Goal: Transaction & Acquisition: Purchase product/service

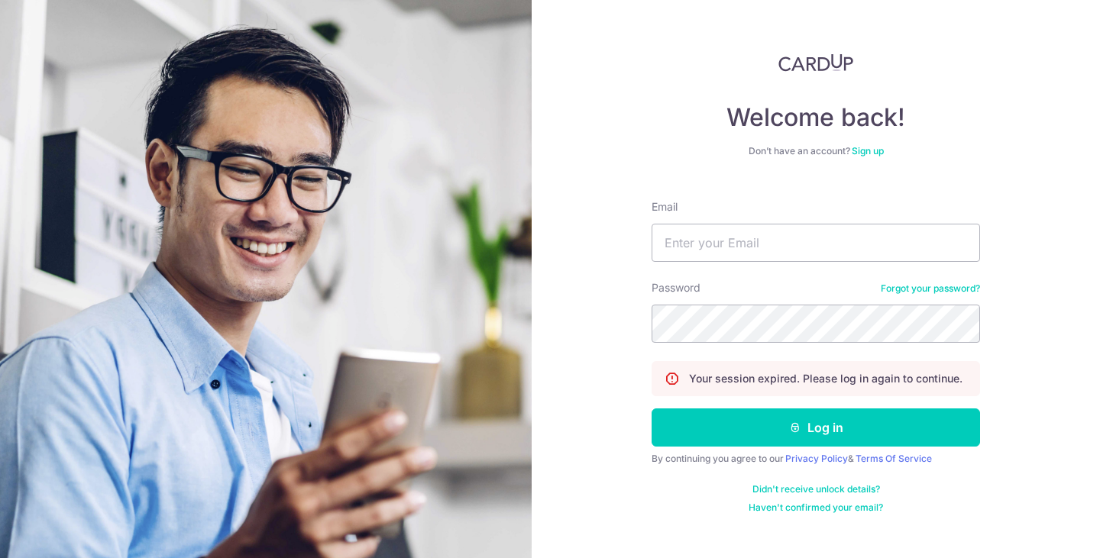
type input "kwekvanessa@gmail.com"
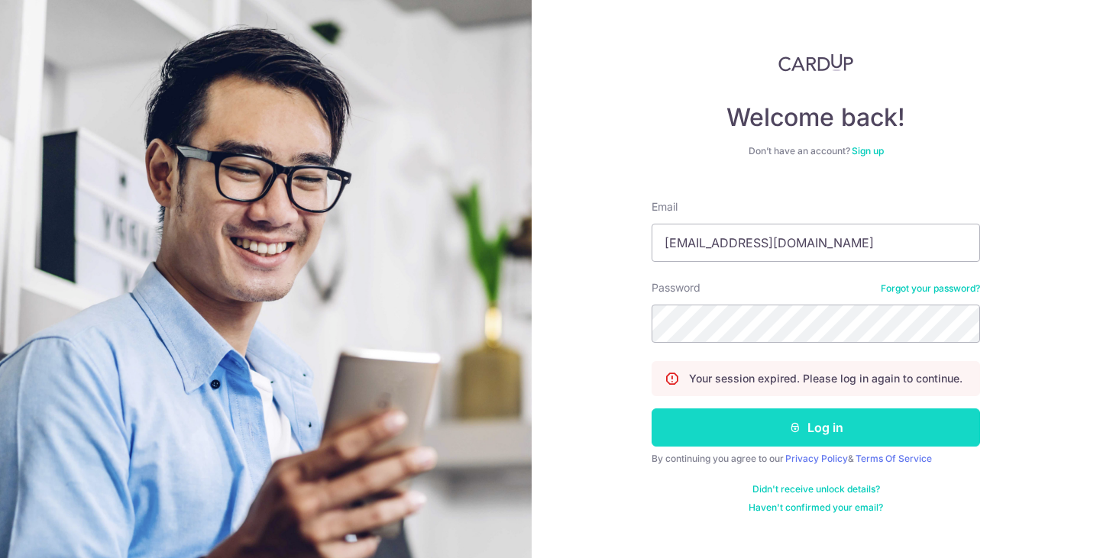
click at [791, 430] on icon "submit" at bounding box center [795, 428] width 12 height 12
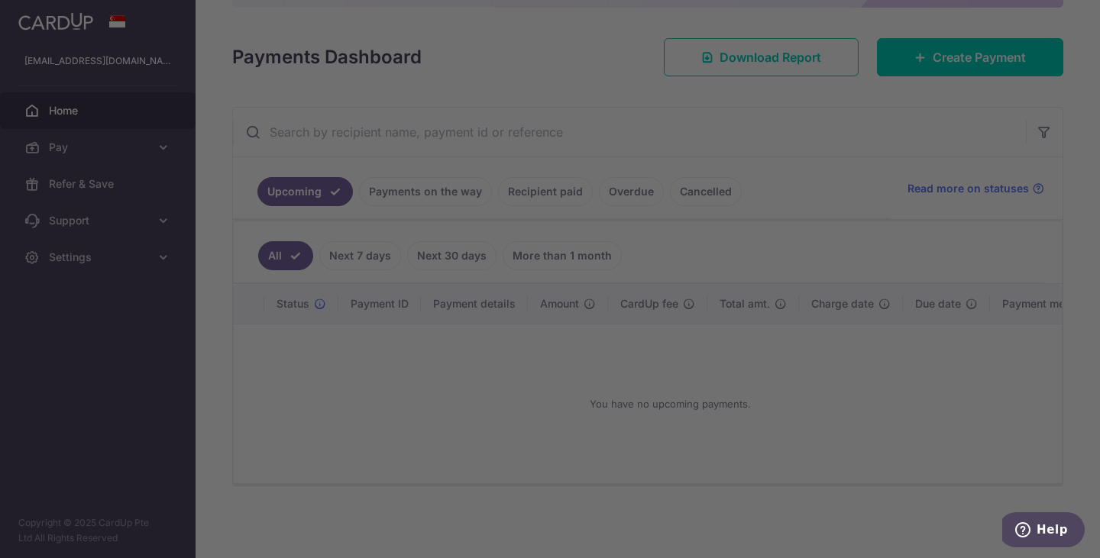
click at [685, 189] on body "kwekvanessa@gmail.com Home Pay Payments Recipients Cards Refer & Save Support F…" at bounding box center [550, 279] width 1100 height 558
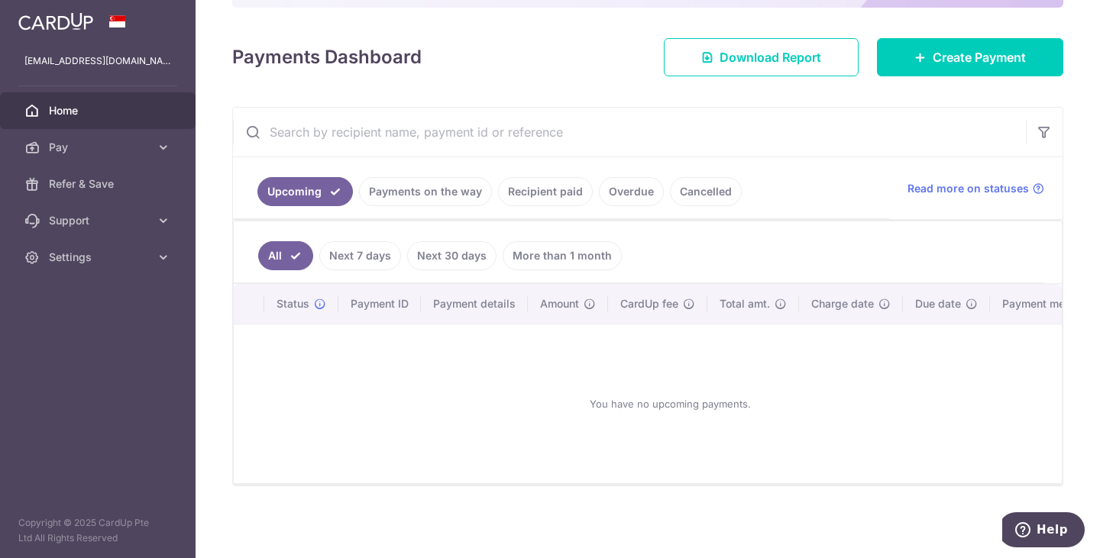
click at [681, 189] on link "Cancelled" at bounding box center [706, 191] width 72 height 29
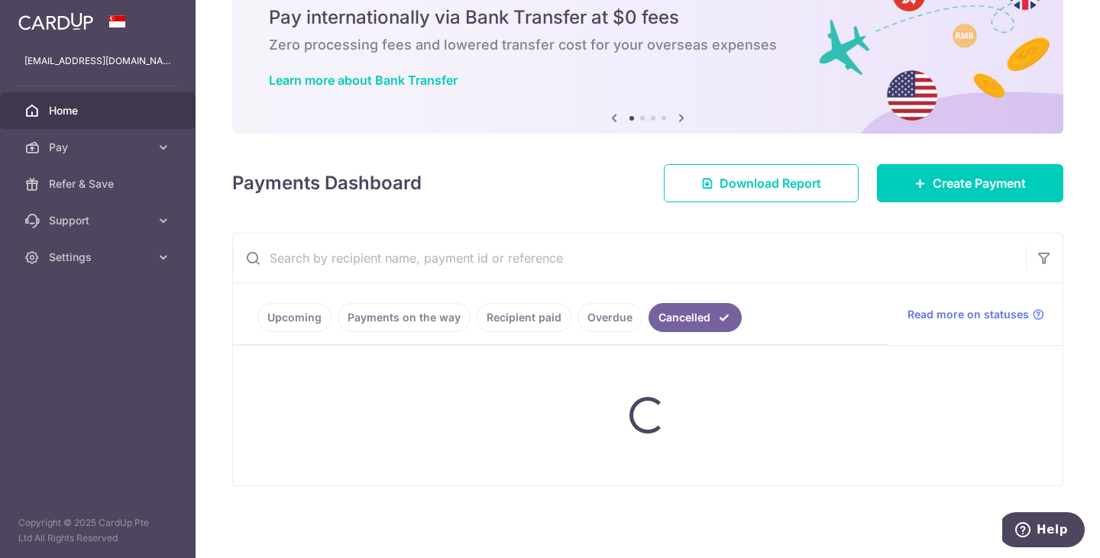
scroll to position [83, 0]
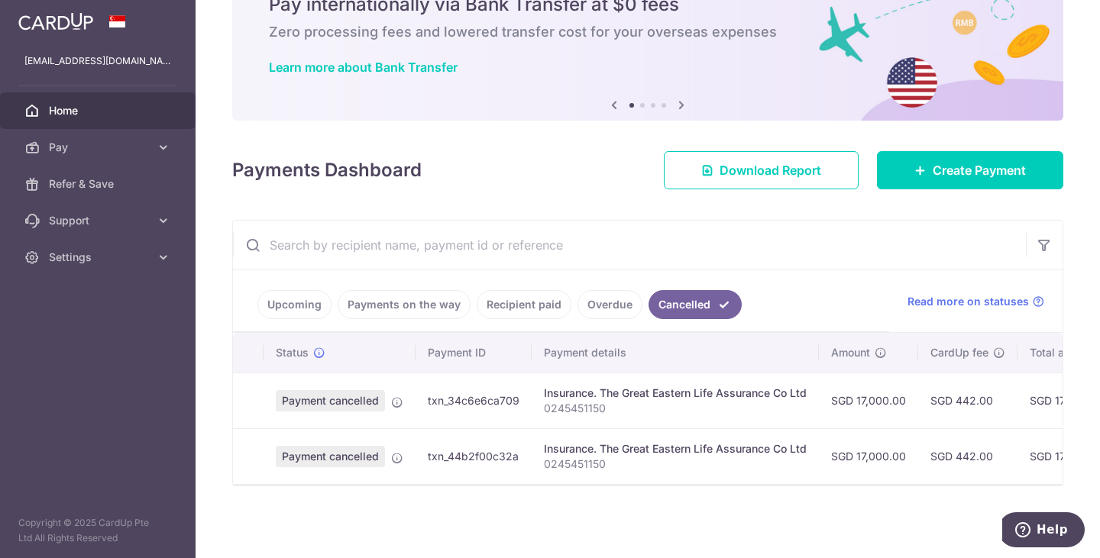
click at [399, 397] on icon at bounding box center [397, 403] width 12 height 12
click at [341, 390] on span "Payment cancelled" at bounding box center [330, 400] width 109 height 21
click at [341, 393] on span "Payment cancelled" at bounding box center [330, 400] width 109 height 21
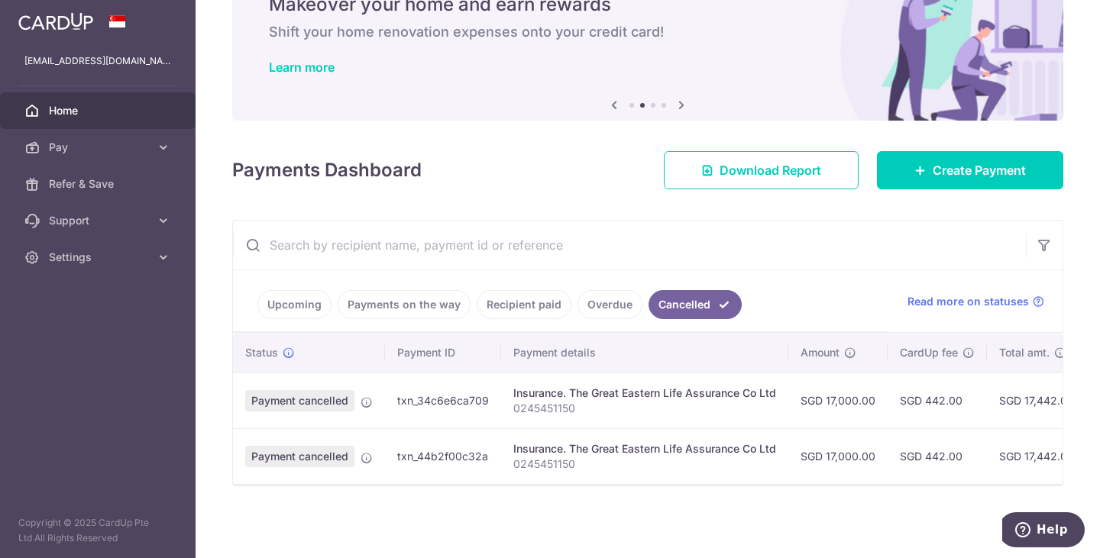
scroll to position [0, 9]
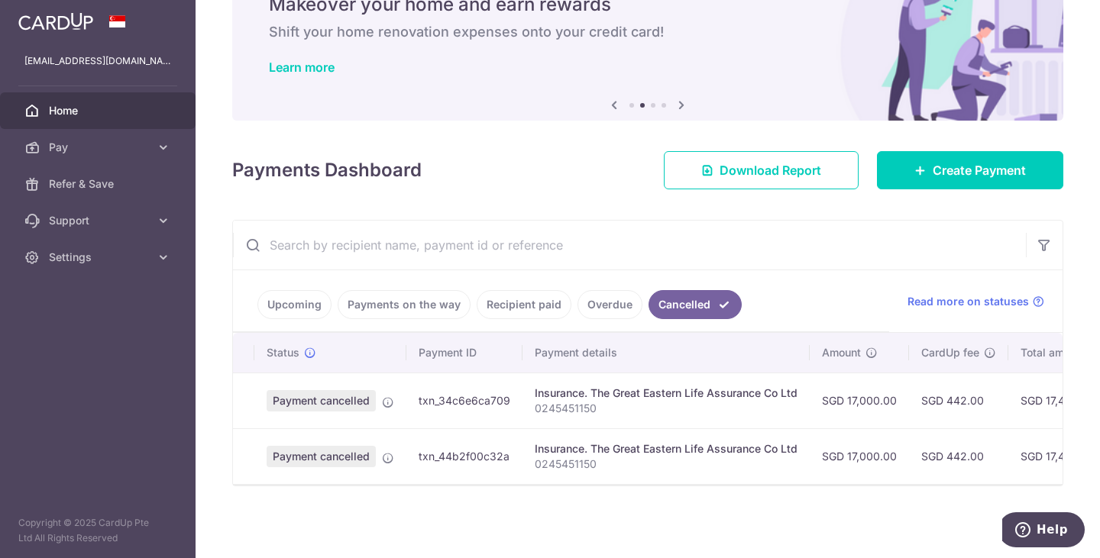
click at [295, 497] on div "× Pause Schedule Pause all future payments in this series Pause just this one p…" at bounding box center [648, 279] width 905 height 558
click at [953, 295] on span "Read more on statuses" at bounding box center [968, 301] width 121 height 15
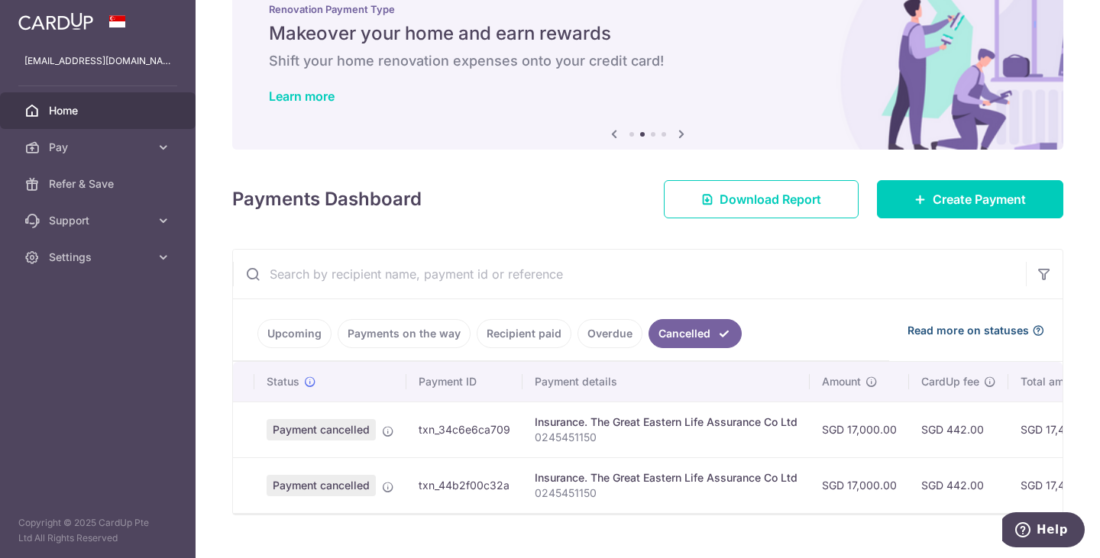
scroll to position [83, 0]
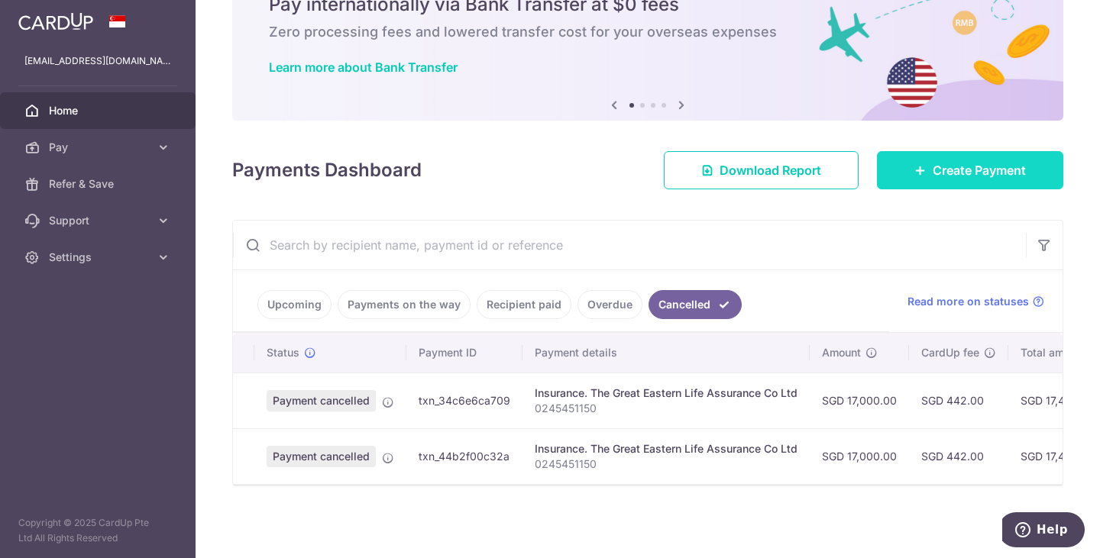
click at [923, 166] on link "Create Payment" at bounding box center [970, 170] width 186 height 38
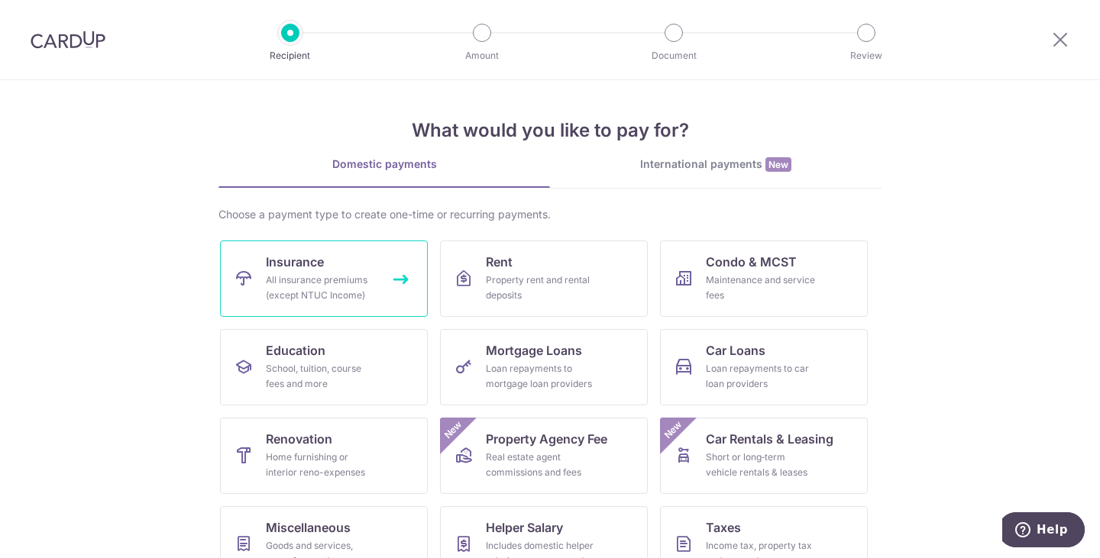
click at [287, 282] on div "All insurance premiums (except NTUC Income)" at bounding box center [321, 288] width 110 height 31
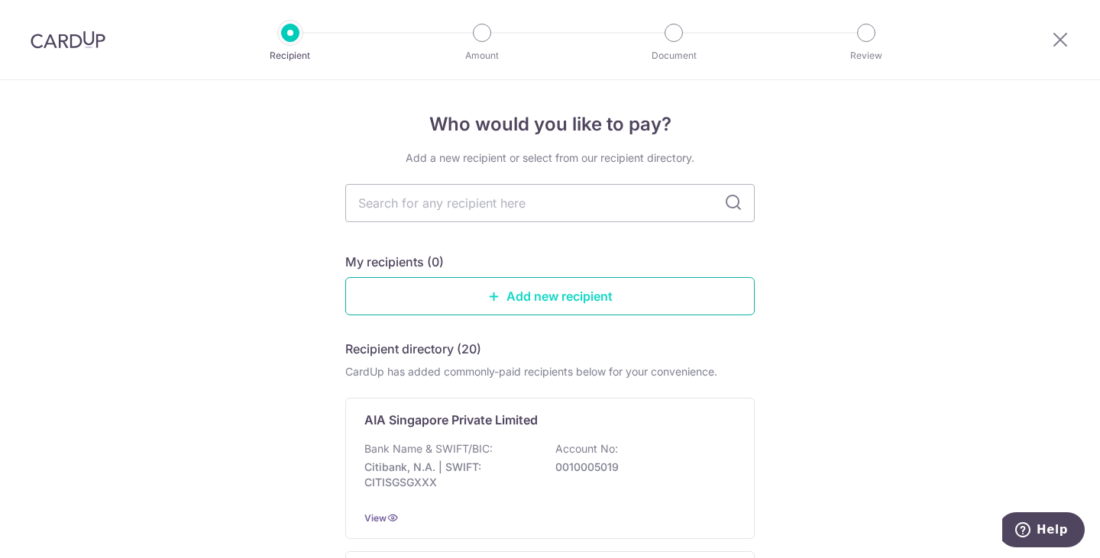
click at [522, 304] on link "Add new recipient" at bounding box center [550, 296] width 410 height 38
click at [403, 201] on input "text" at bounding box center [550, 203] width 410 height 38
type input "great"
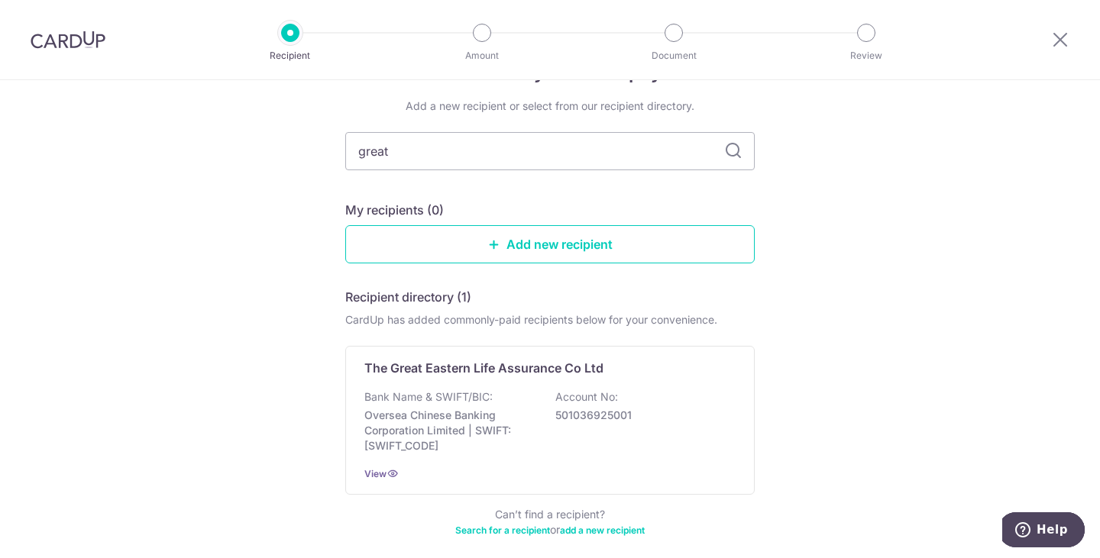
scroll to position [76, 0]
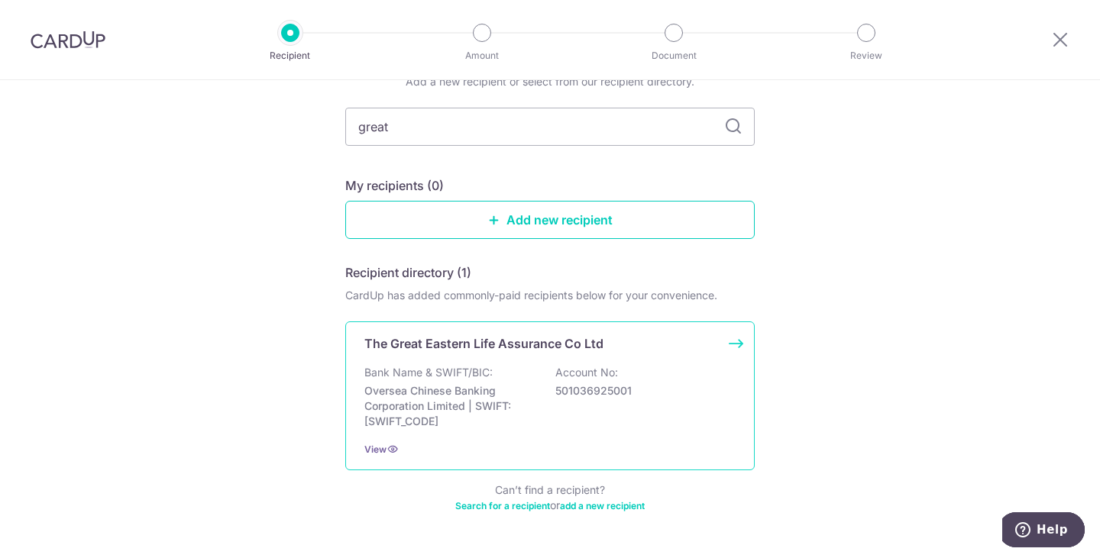
click at [487, 384] on p "Oversea Chinese Banking Corporation Limited | SWIFT: OCBCSGSGXXX" at bounding box center [449, 407] width 171 height 46
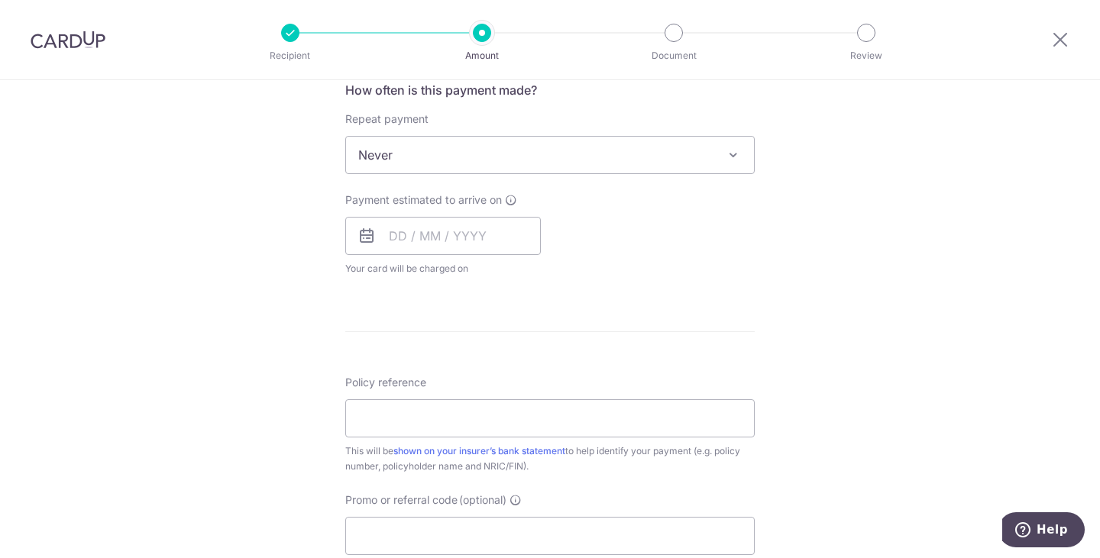
scroll to position [611, 0]
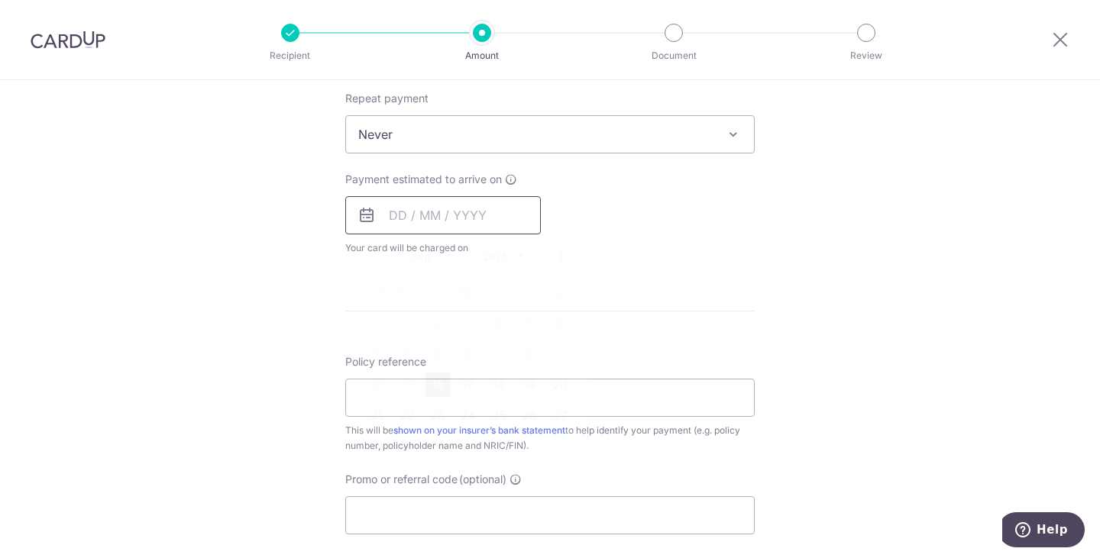
click at [461, 218] on input "text" at bounding box center [443, 215] width 196 height 38
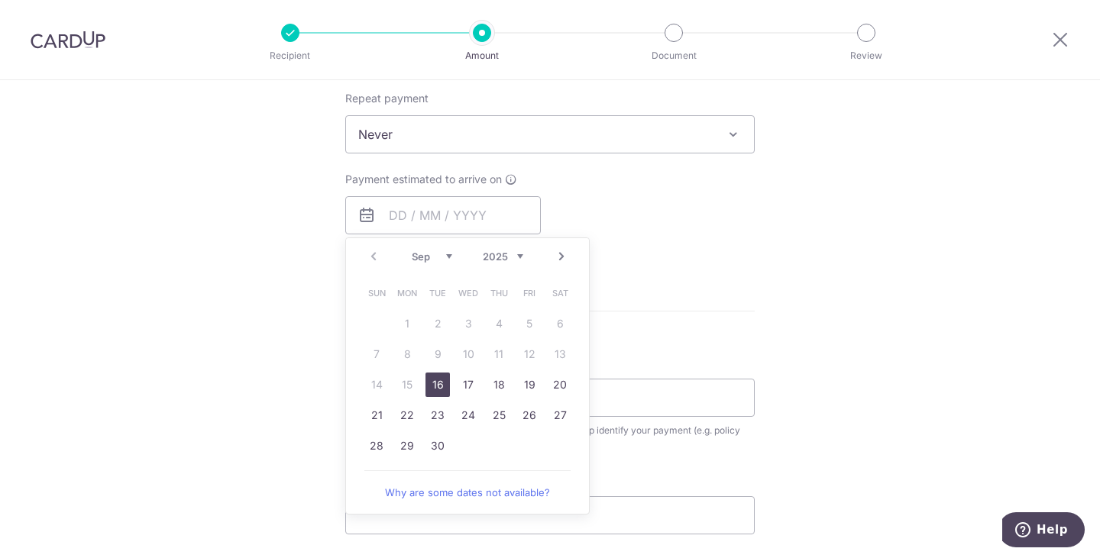
drag, startPoint x: 432, startPoint y: 380, endPoint x: 350, endPoint y: 318, distance: 102.5
click at [432, 380] on link "16" at bounding box center [438, 385] width 24 height 24
type input "16/09/2025"
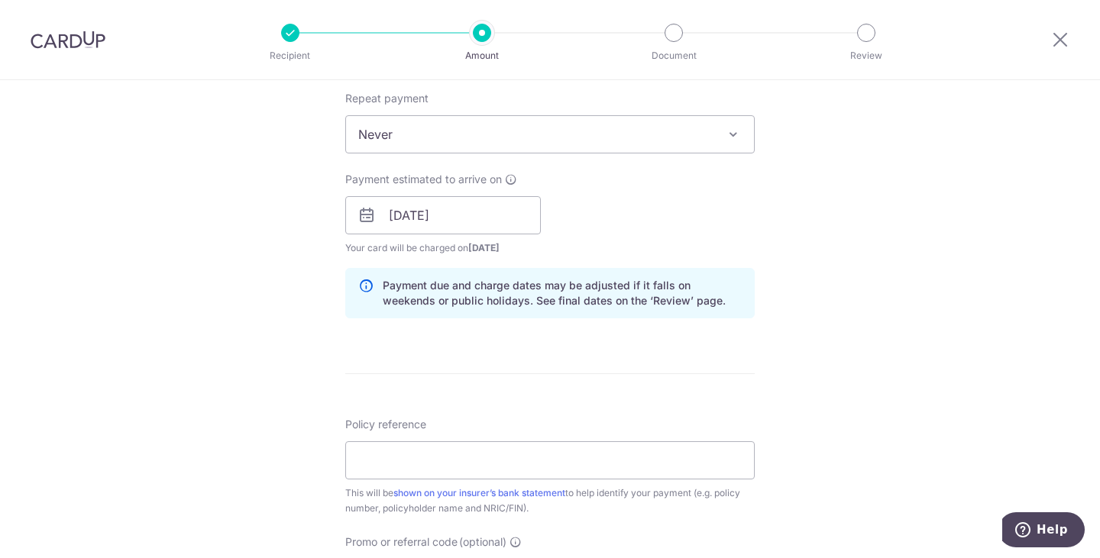
click at [265, 297] on div "Tell us more about your payment Enter payment amount SGD Select Card Select opt…" at bounding box center [550, 191] width 1100 height 1445
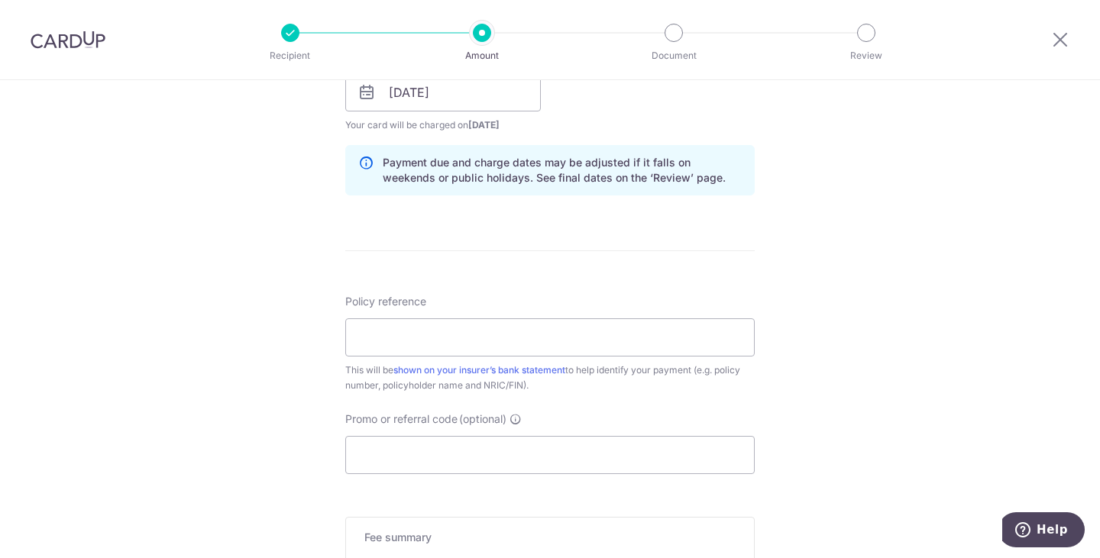
scroll to position [764, 0]
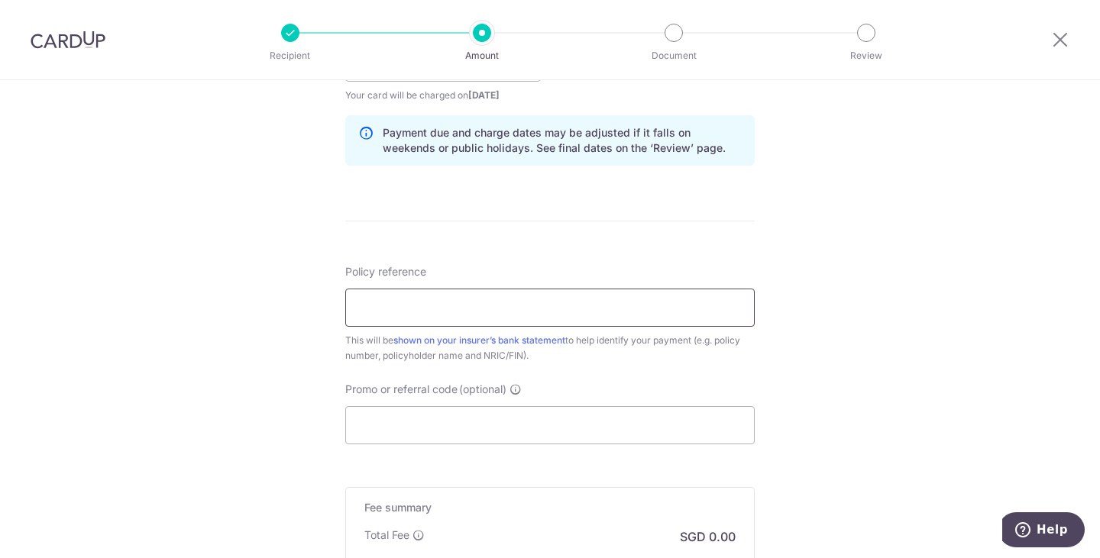
click at [392, 290] on input "Policy reference" at bounding box center [550, 308] width 410 height 38
type input "0245451150"
click at [221, 342] on div "Tell us more about your payment Enter payment amount SGD Select Card Select opt…" at bounding box center [550, 38] width 1100 height 1445
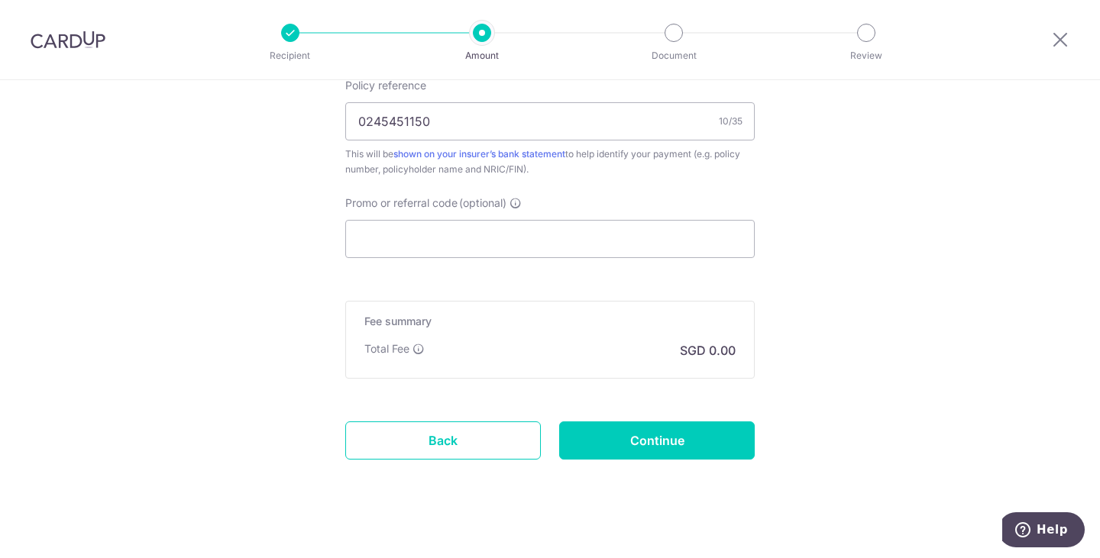
scroll to position [966, 0]
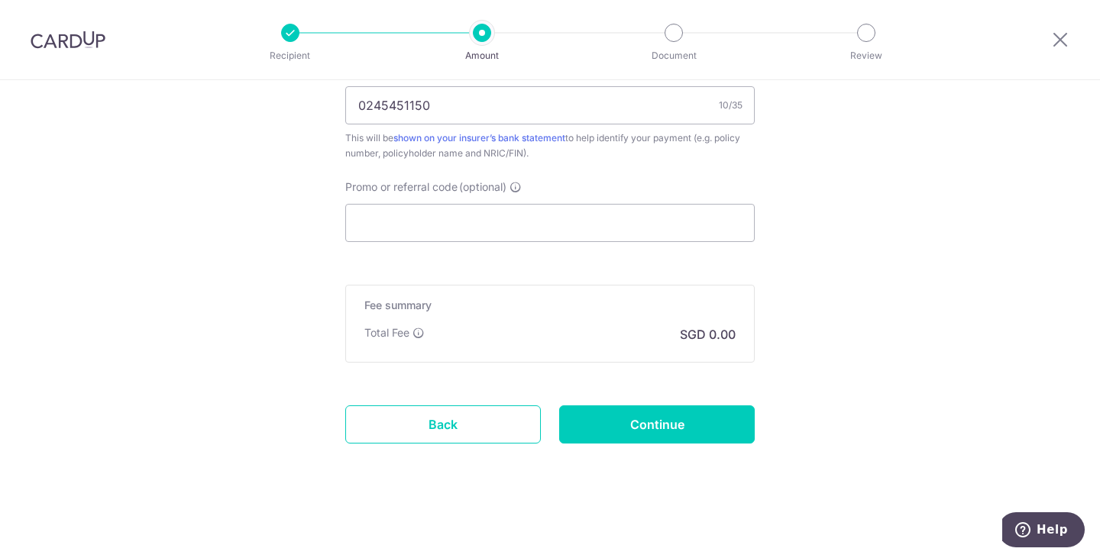
click at [549, 342] on div "Total Fee SGD 0.00" at bounding box center [549, 334] width 371 height 18
click at [706, 348] on div "Fee summary Base fee Extend fee Next-day fee Total Fee SGD 0.00" at bounding box center [550, 324] width 410 height 78
click at [702, 336] on p "SGD 0.00" at bounding box center [708, 334] width 56 height 18
click at [680, 419] on input "Continue" at bounding box center [657, 425] width 196 height 38
type input "Create Schedule"
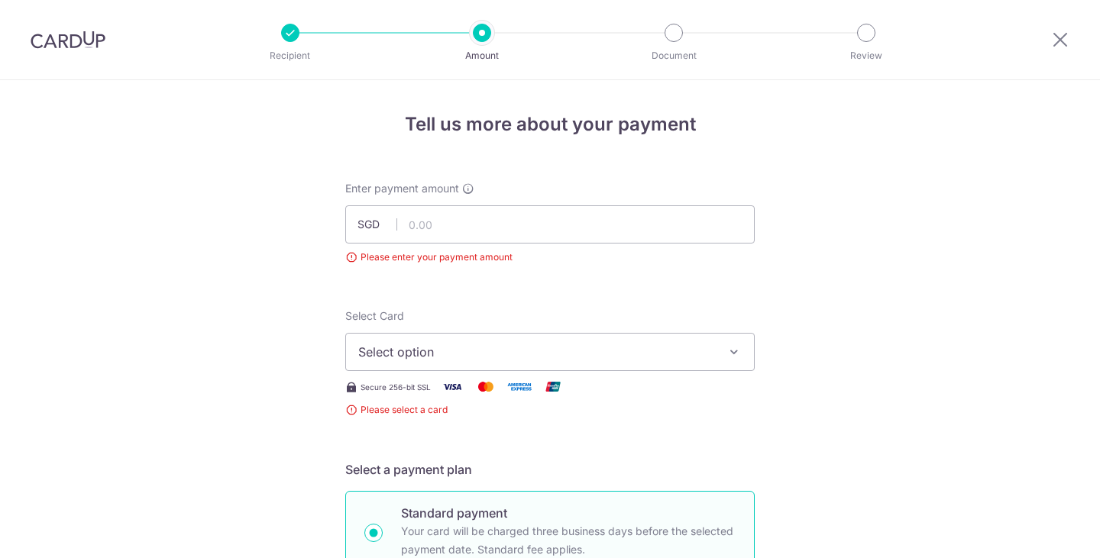
scroll to position [170, 0]
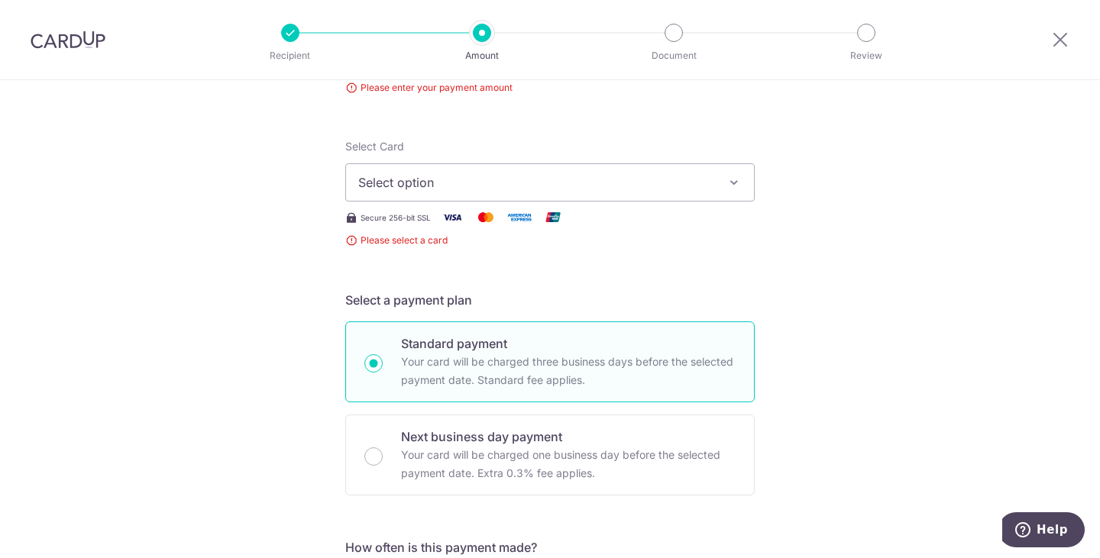
click at [687, 173] on span "Select option" at bounding box center [536, 182] width 356 height 18
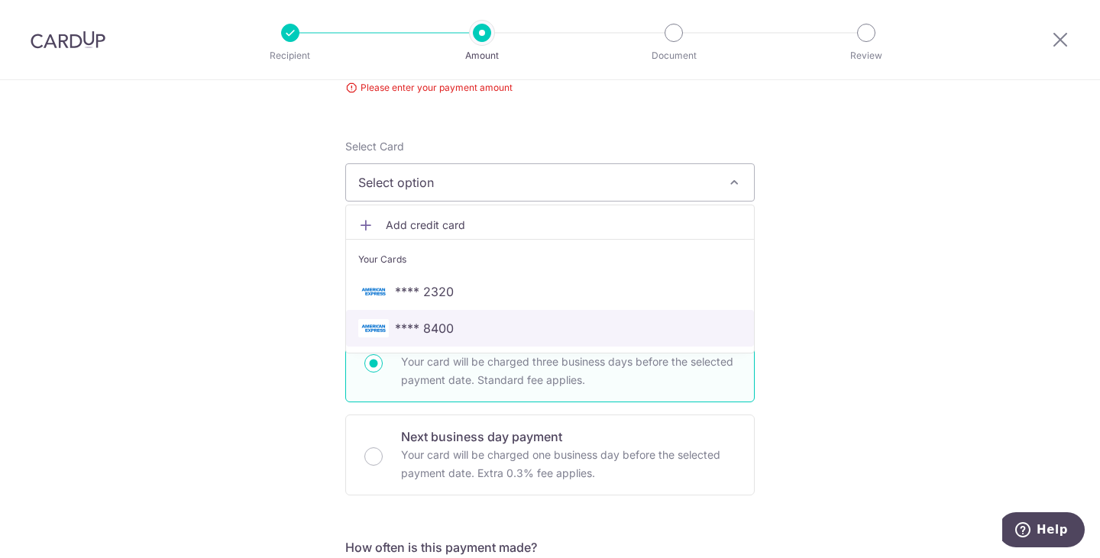
click at [463, 327] on span "**** 8400" at bounding box center [550, 328] width 384 height 18
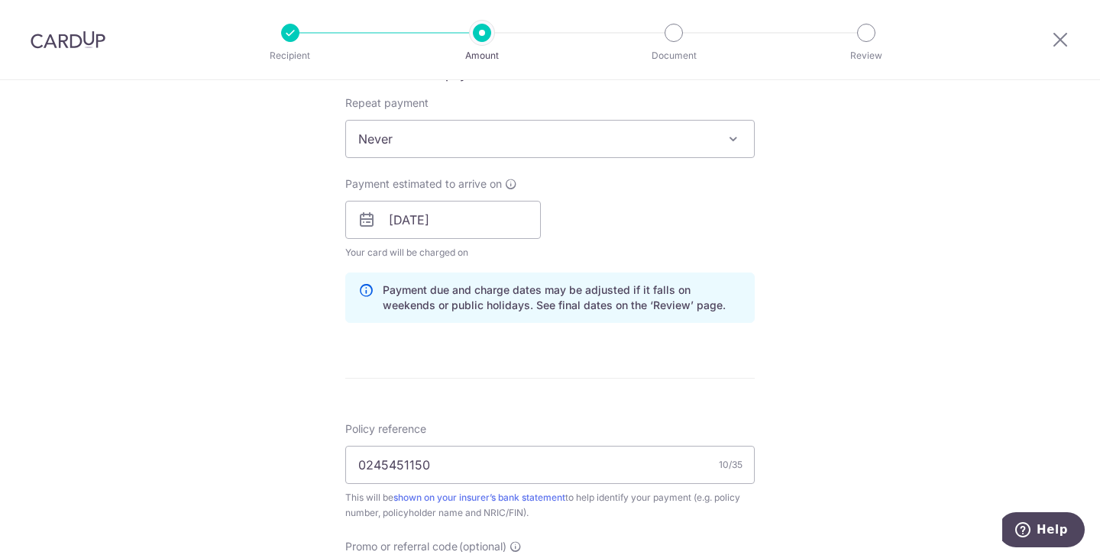
scroll to position [988, 0]
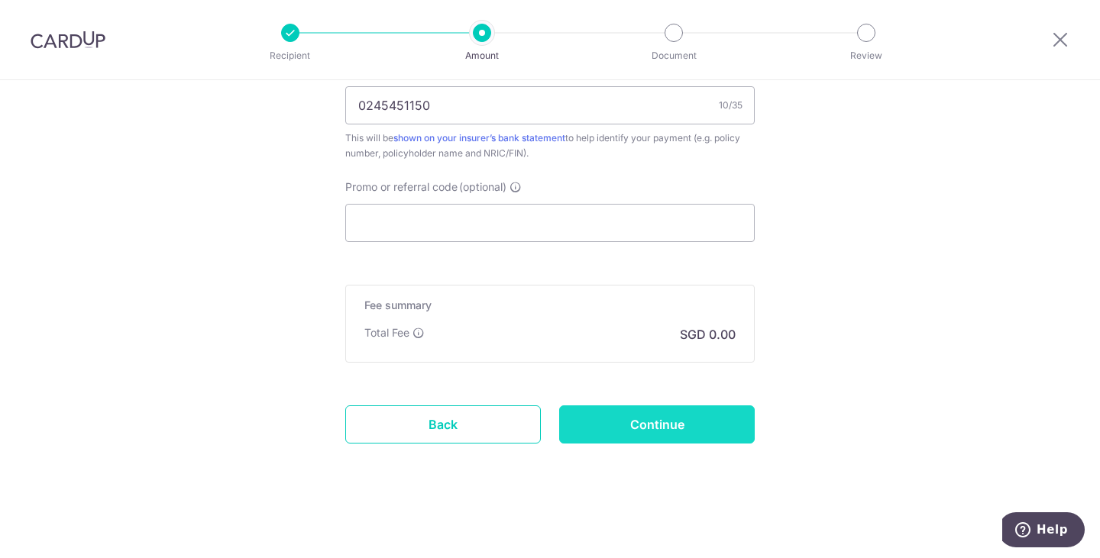
click at [695, 419] on input "Continue" at bounding box center [657, 425] width 196 height 38
type input "Create Schedule"
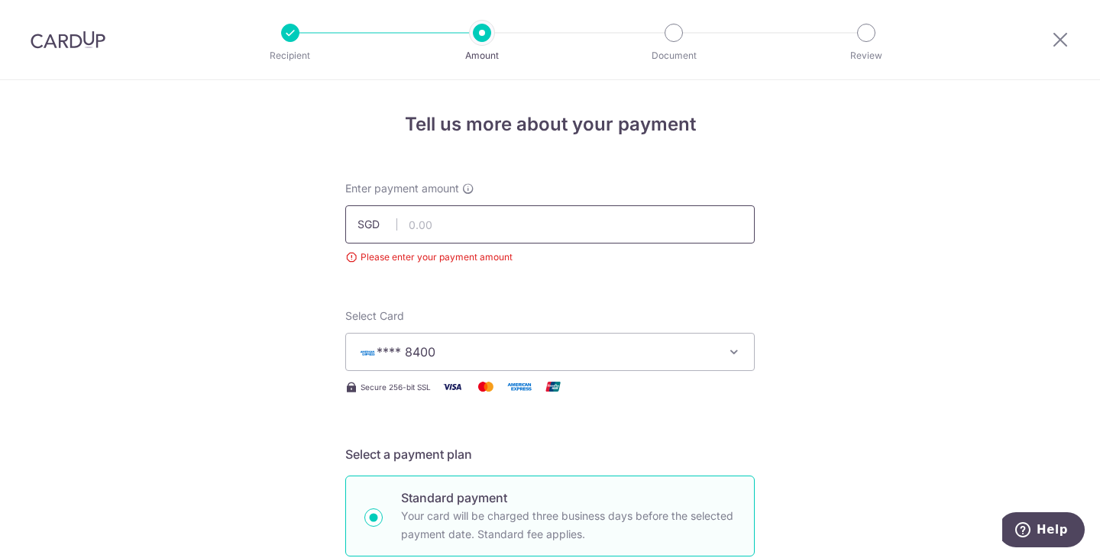
click at [552, 229] on input "text" at bounding box center [550, 225] width 410 height 38
type input "17,000.00"
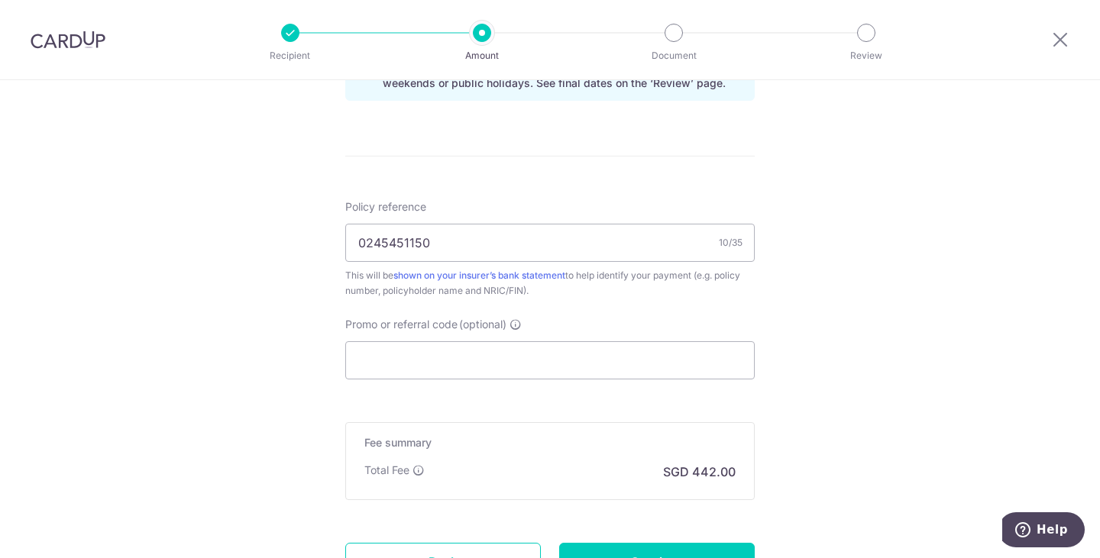
scroll to position [988, 0]
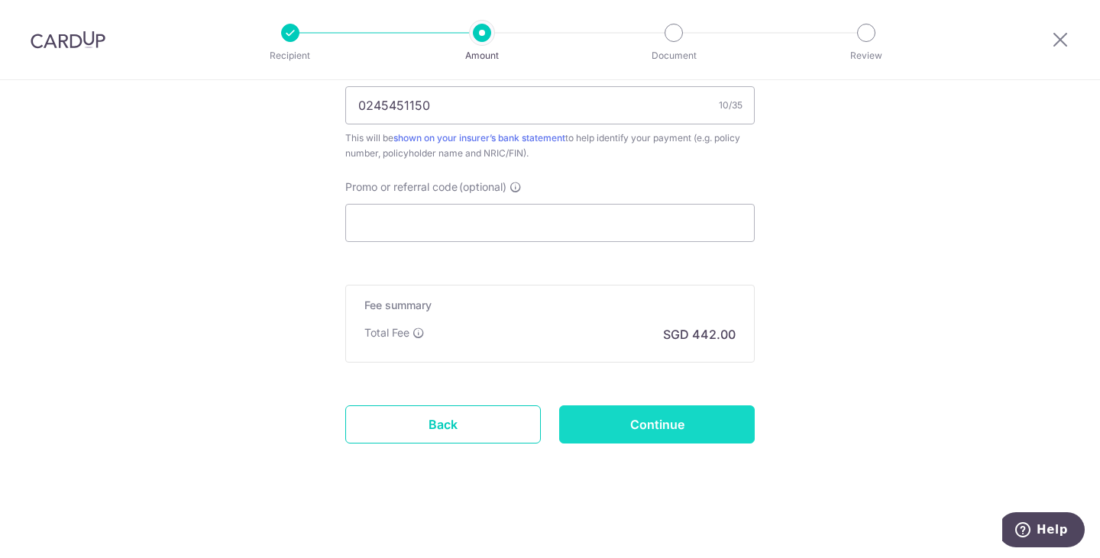
click at [643, 424] on input "Continue" at bounding box center [657, 425] width 196 height 38
type input "Create Schedule"
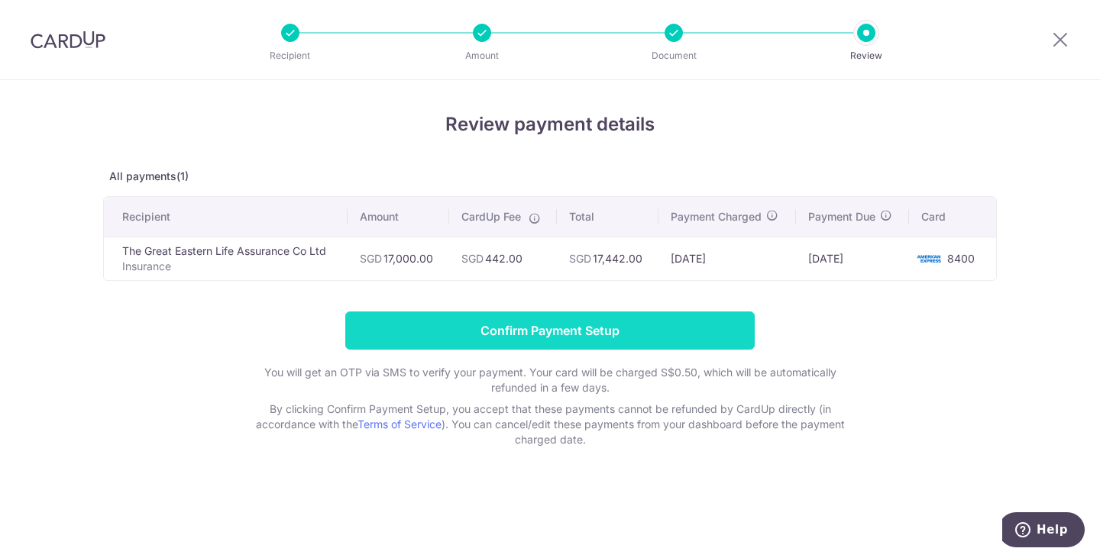
click at [583, 315] on input "Confirm Payment Setup" at bounding box center [550, 331] width 410 height 38
